Goal: Information Seeking & Learning: Learn about a topic

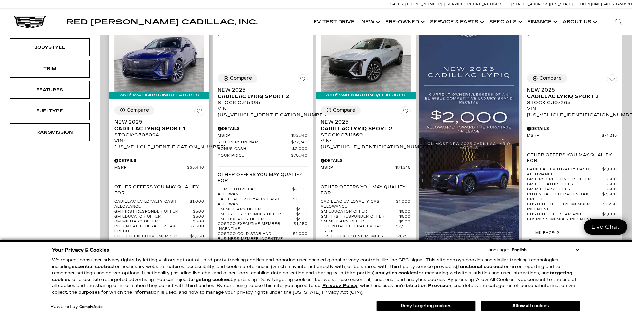
scroll to position [199, 0]
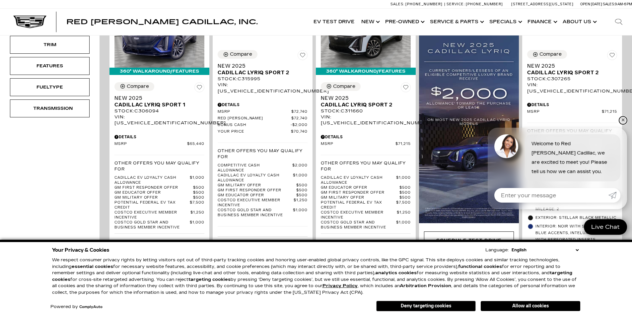
click at [622, 119] on link "✕" at bounding box center [623, 120] width 8 height 8
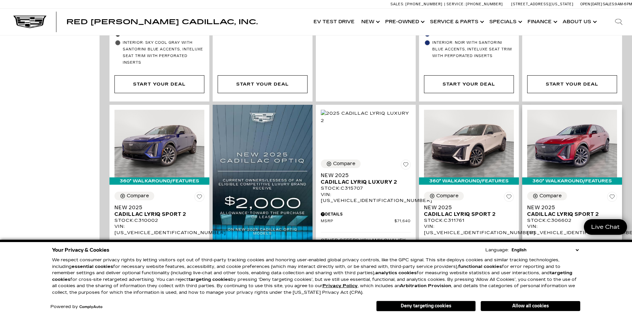
scroll to position [730, 0]
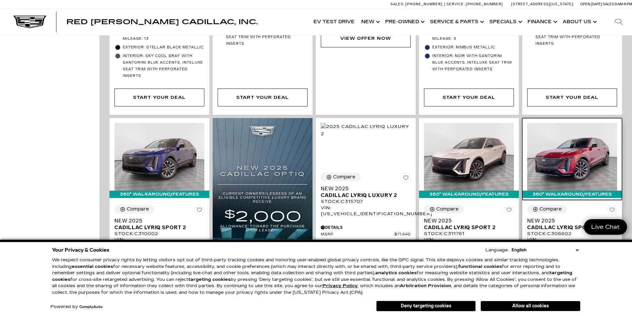
click at [579, 147] on img at bounding box center [572, 156] width 90 height 67
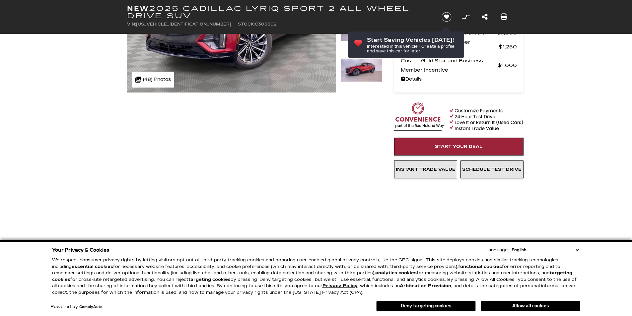
click at [577, 251] on select "English Spanish / Español English / United Kingdom Korean / 한국어 Vietnamese / Ti…" at bounding box center [545, 250] width 70 height 7
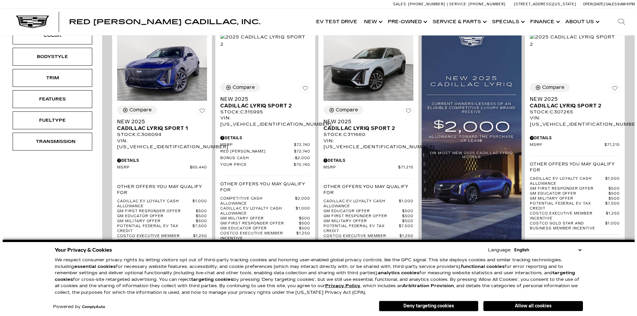
scroll to position [133, 0]
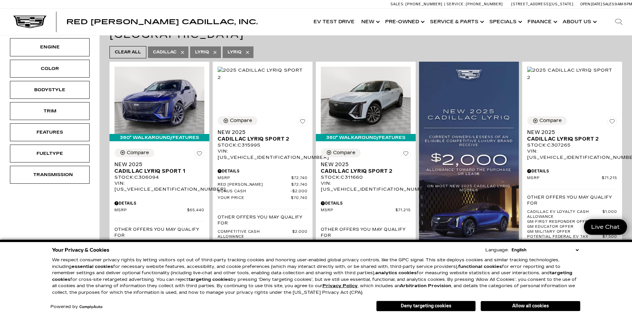
click at [577, 251] on select "English Spanish / Español English / [GEOGRAPHIC_DATA] Korean / 한국어 Vietnamese /…" at bounding box center [545, 250] width 70 height 7
click at [617, 251] on div "Your Privacy & Cookies Language: English Spanish / Español English / [GEOGRAPHI…" at bounding box center [316, 278] width 632 height 76
click at [577, 250] on select "English Spanish / Español English / [GEOGRAPHIC_DATA] Korean / 한국어 Vietnamese /…" at bounding box center [545, 250] width 70 height 7
click at [54, 63] on div "Color" at bounding box center [50, 69] width 80 height 18
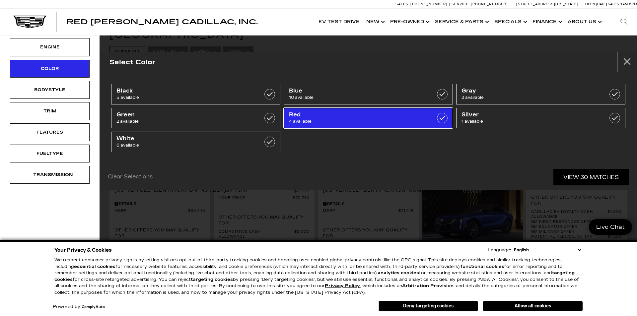
click at [358, 120] on span "4 available" at bounding box center [356, 121] width 135 height 7
type input "$71,815"
checkbox input "true"
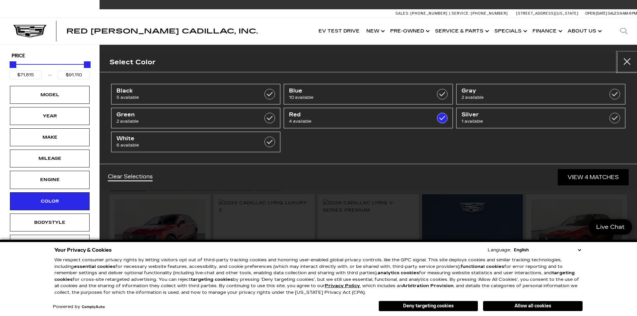
click at [626, 62] on button "Close" at bounding box center [627, 62] width 20 height 20
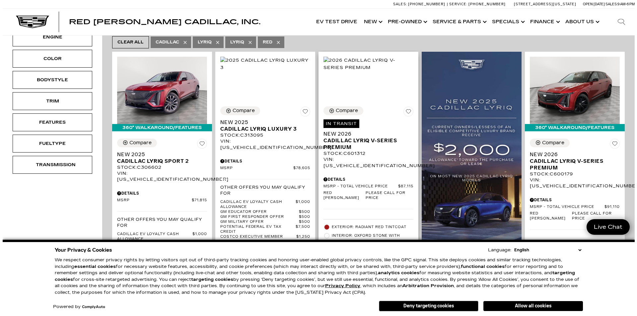
scroll to position [133, 0]
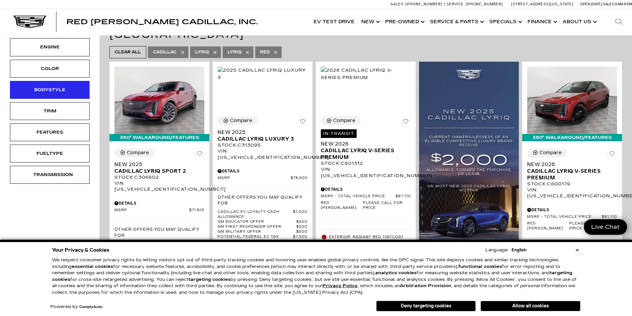
click at [48, 92] on div "Bodystyle" at bounding box center [49, 89] width 33 height 7
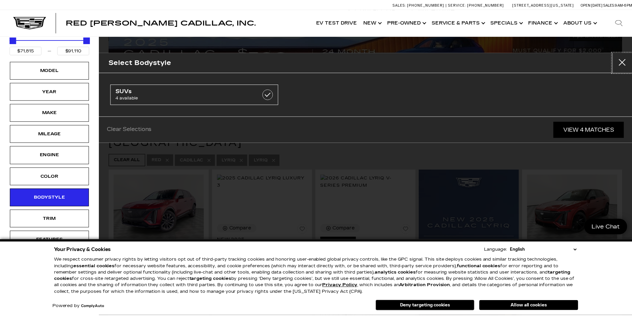
scroll to position [0, 0]
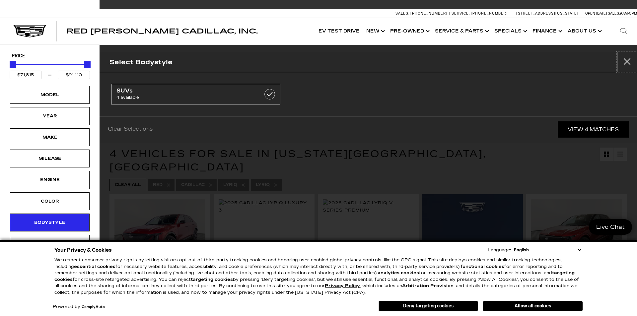
click at [628, 60] on button "Close" at bounding box center [627, 62] width 20 height 20
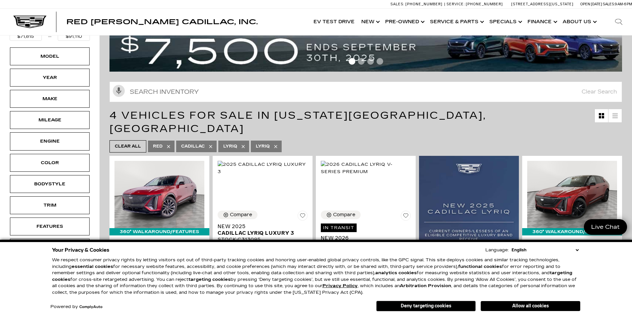
scroll to position [33, 0]
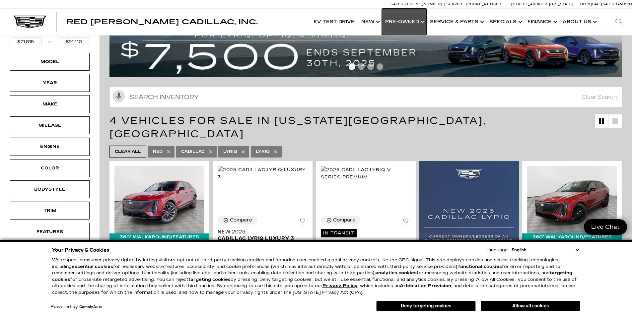
click at [425, 24] on link "Show Pre-Owned" at bounding box center [404, 22] width 45 height 27
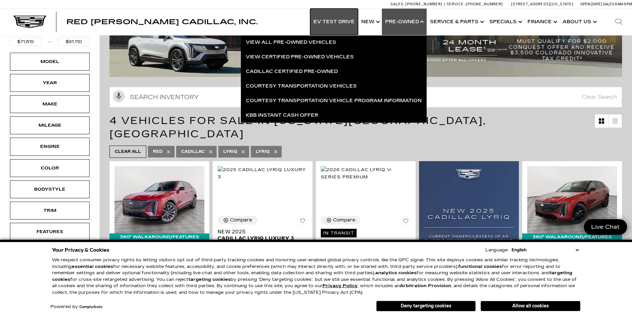
click at [337, 23] on link "EV Test Drive" at bounding box center [334, 22] width 48 height 27
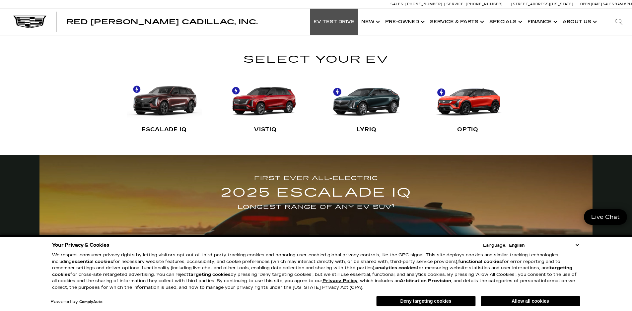
click at [266, 104] on link "VISTIQ" at bounding box center [265, 106] width 75 height 66
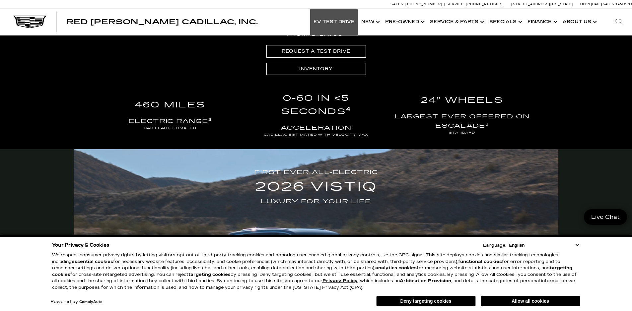
scroll to position [501, 0]
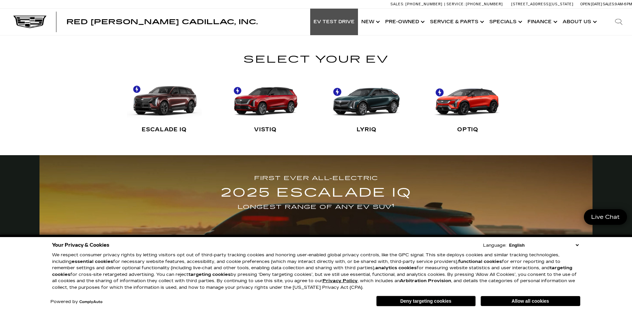
click at [476, 103] on link "OPTIQ" at bounding box center [468, 106] width 75 height 66
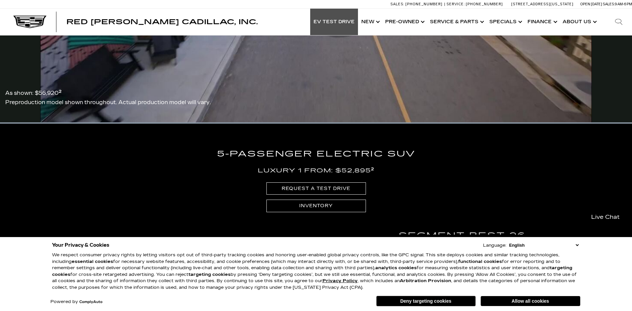
scroll to position [1371, 0]
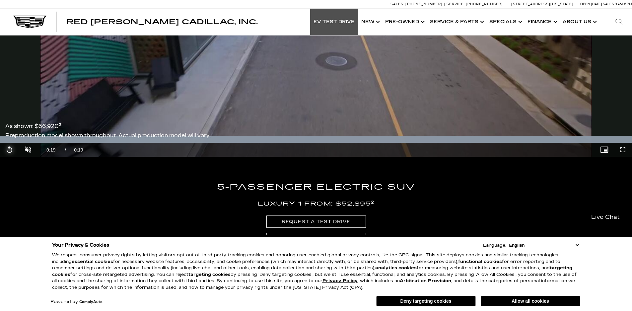
click at [11, 150] on span "Video Player" at bounding box center [9, 150] width 19 height 0
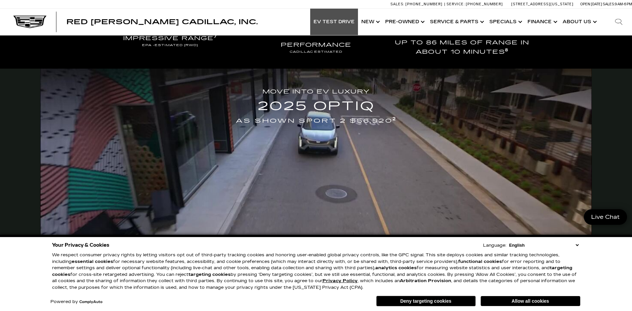
scroll to position [1271, 0]
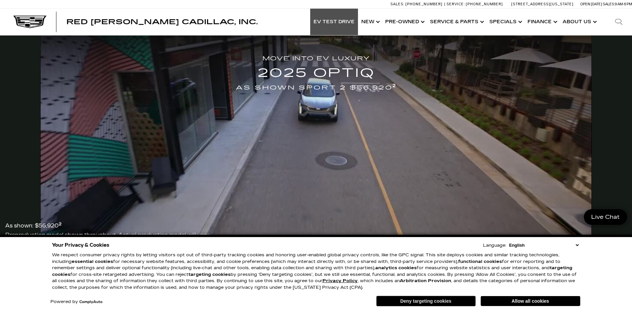
click at [453, 302] on button "Deny targeting cookies" at bounding box center [426, 301] width 100 height 11
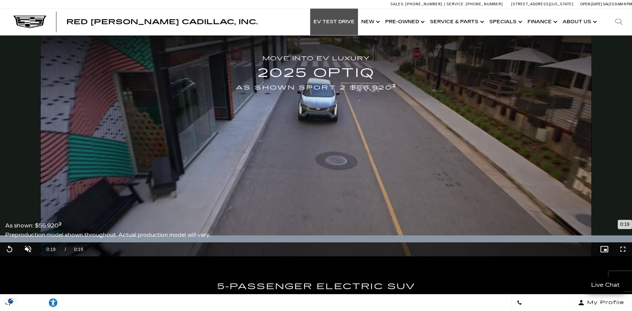
click at [133, 241] on div "Loaded : 100.00% 0:04 0:19" at bounding box center [316, 239] width 632 height 7
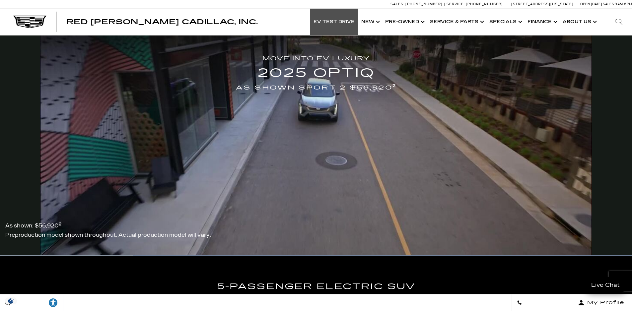
click at [292, 199] on div "MOVE INTO EV LUXURY 2025 OPTIQ AS SHOWN SPORT 2 $56,920 2" at bounding box center [316, 138] width 632 height 205
click at [279, 176] on div "MOVE INTO EV LUXURY 2025 OPTIQ AS SHOWN SPORT 2 $56,920 2" at bounding box center [316, 138] width 632 height 205
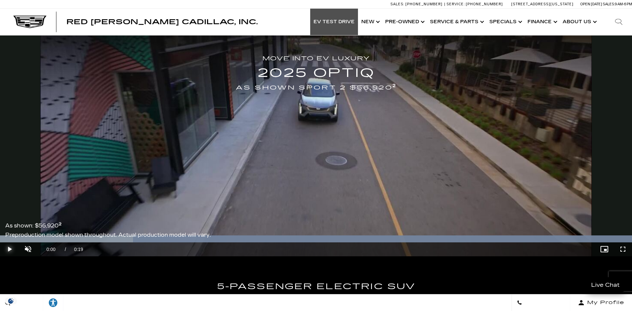
click at [10, 250] on span "Video Player" at bounding box center [9, 250] width 19 height 0
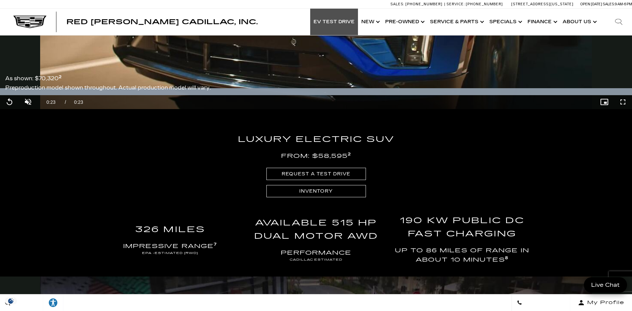
scroll to position [1072, 0]
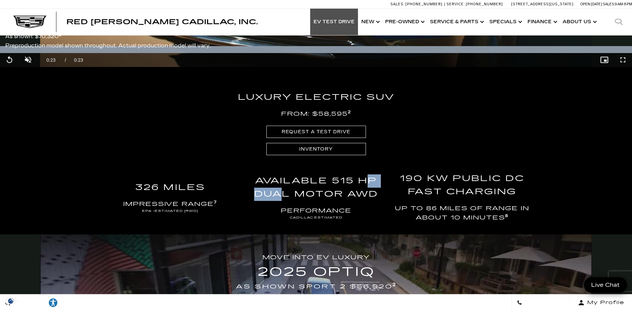
drag, startPoint x: 332, startPoint y: 180, endPoint x: 365, endPoint y: 180, distance: 32.9
click at [365, 180] on h3 "AVAILABLE 515 HP DUAL MOTOR AWD" at bounding box center [316, 188] width 136 height 26
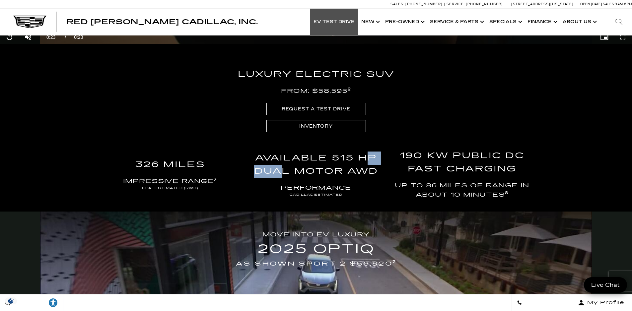
scroll to position [1105, 0]
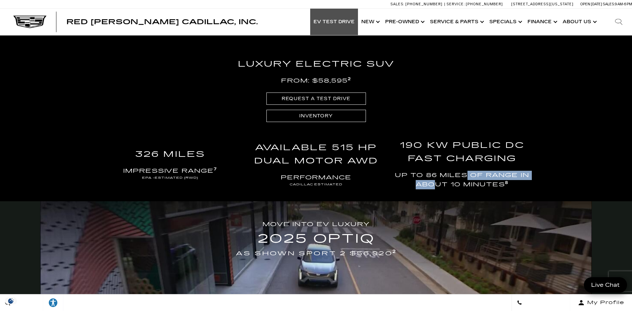
drag, startPoint x: 438, startPoint y: 177, endPoint x: 525, endPoint y: 176, distance: 87.3
click at [525, 176] on h5 "UP TO 86 MILES OF RANGE IN ABOUT 10 MINUTES 8" at bounding box center [462, 180] width 136 height 19
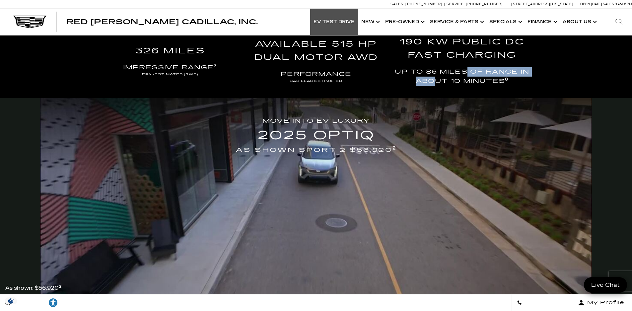
scroll to position [1205, 0]
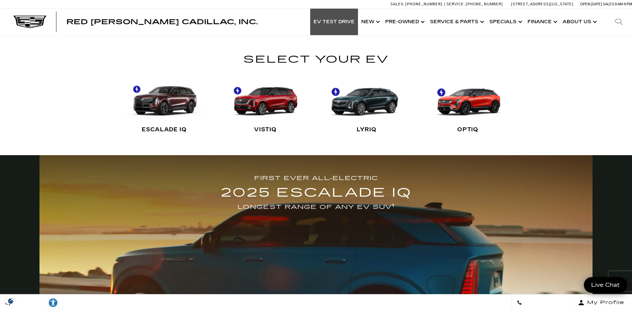
click at [356, 107] on link "LYRIQ" at bounding box center [367, 106] width 75 height 66
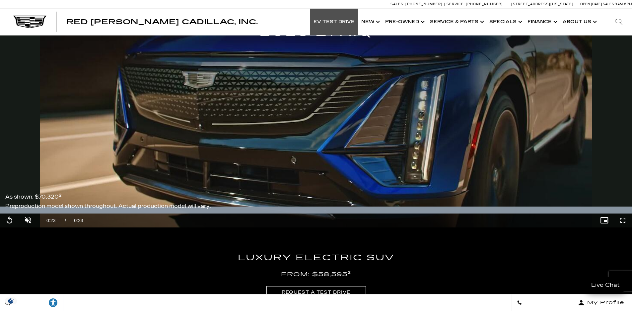
scroll to position [916, 0]
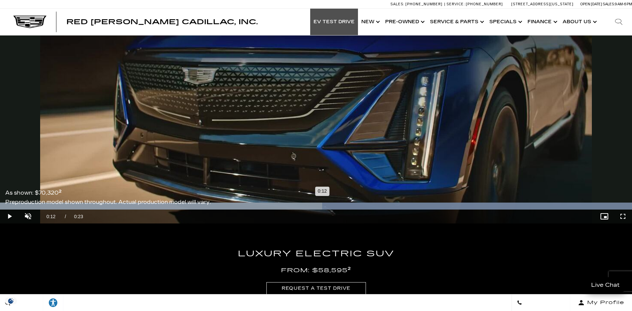
click at [322, 207] on div "Loaded : 100.00% 0:12 0:12" at bounding box center [316, 206] width 632 height 7
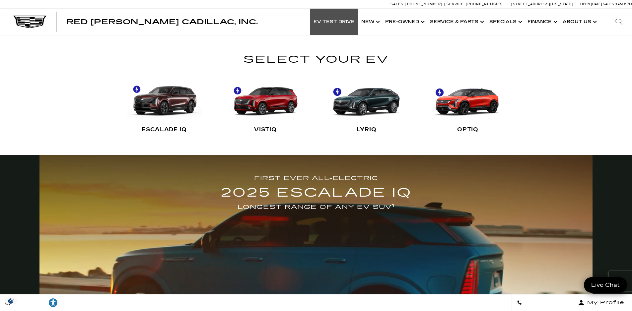
click at [465, 102] on link "OPTIQ" at bounding box center [468, 106] width 75 height 66
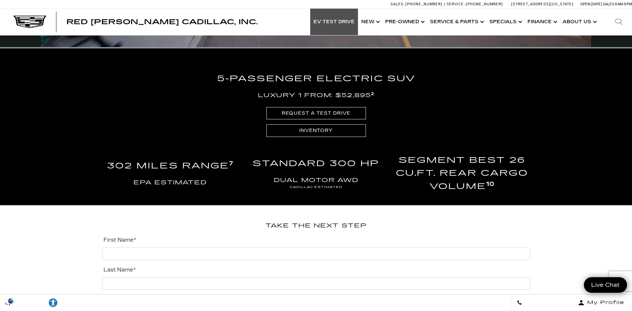
scroll to position [1504, 0]
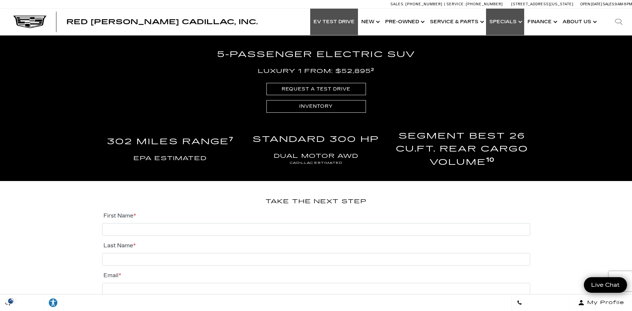
click at [509, 25] on link "Show Specials" at bounding box center [505, 22] width 38 height 27
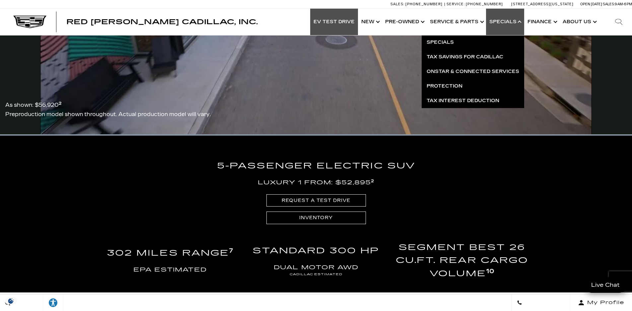
scroll to position [1305, 0]
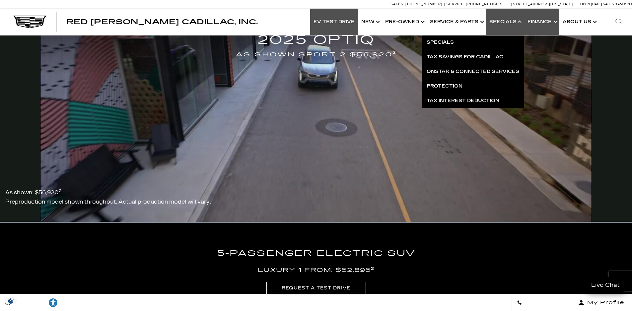
click at [545, 23] on link "Show Finance" at bounding box center [541, 22] width 35 height 27
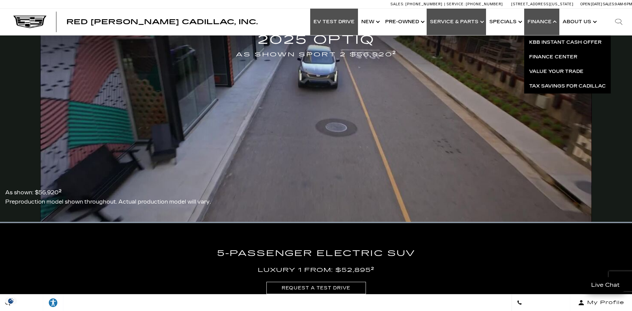
click at [467, 23] on link "Show Service & Parts" at bounding box center [456, 22] width 59 height 27
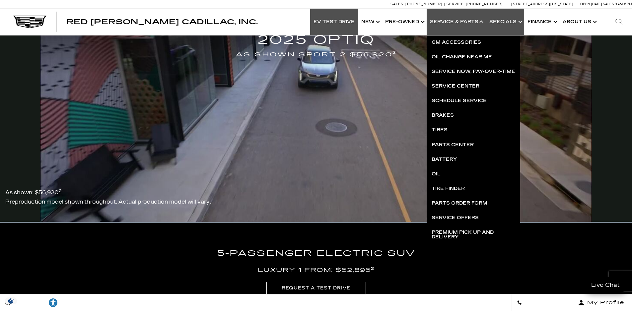
click at [508, 21] on link "Show Specials" at bounding box center [505, 22] width 38 height 27
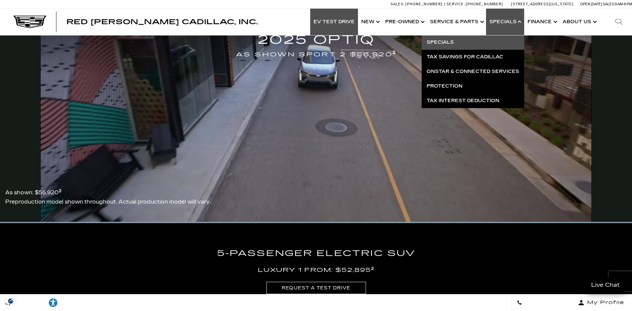
click at [451, 40] on link "Specials" at bounding box center [473, 42] width 103 height 15
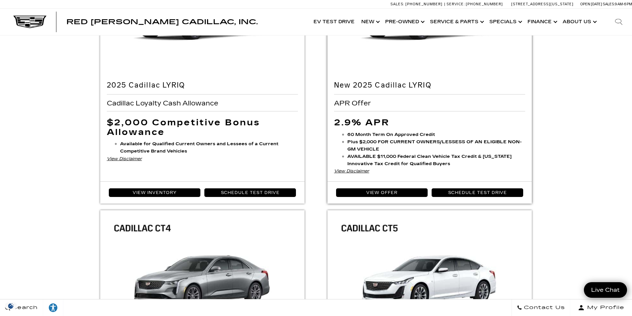
scroll to position [332, 0]
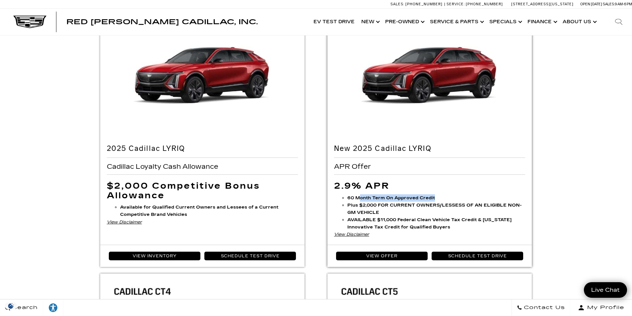
drag, startPoint x: 360, startPoint y: 198, endPoint x: 434, endPoint y: 196, distance: 74.4
click at [434, 196] on li "60 Month Term On Approved Credit" at bounding box center [436, 197] width 178 height 7
drag, startPoint x: 361, startPoint y: 206, endPoint x: 442, endPoint y: 201, distance: 81.1
click at [442, 202] on li "Plus $2,000 FOR CURRENT OWNERS/LESSESS OF AN ELIGIBLE NON-GM VEHICLE" at bounding box center [436, 209] width 178 height 15
drag, startPoint x: 376, startPoint y: 220, endPoint x: 478, endPoint y: 220, distance: 101.9
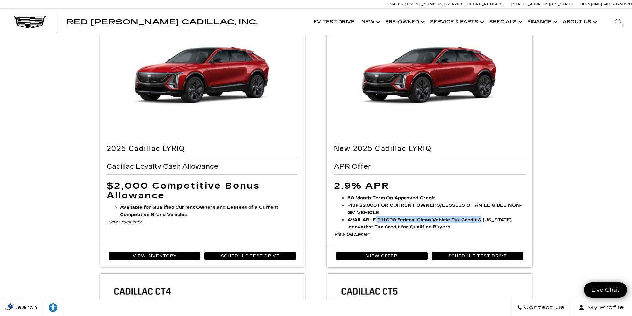
click at [478, 220] on strong "AVAILABLE $11,000 Federal Clean Vehicle Tax Credit & Colorado Innovative Tax Cr…" at bounding box center [429, 223] width 164 height 13
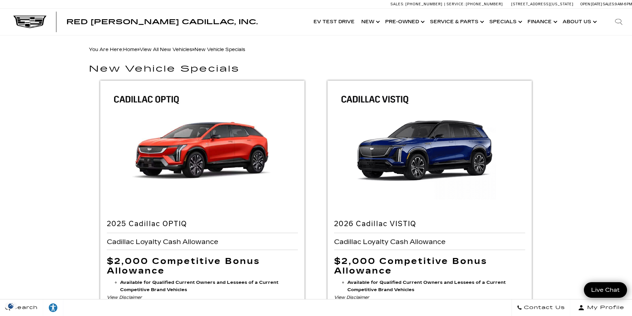
scroll to position [0, 0]
